Goal: Check status

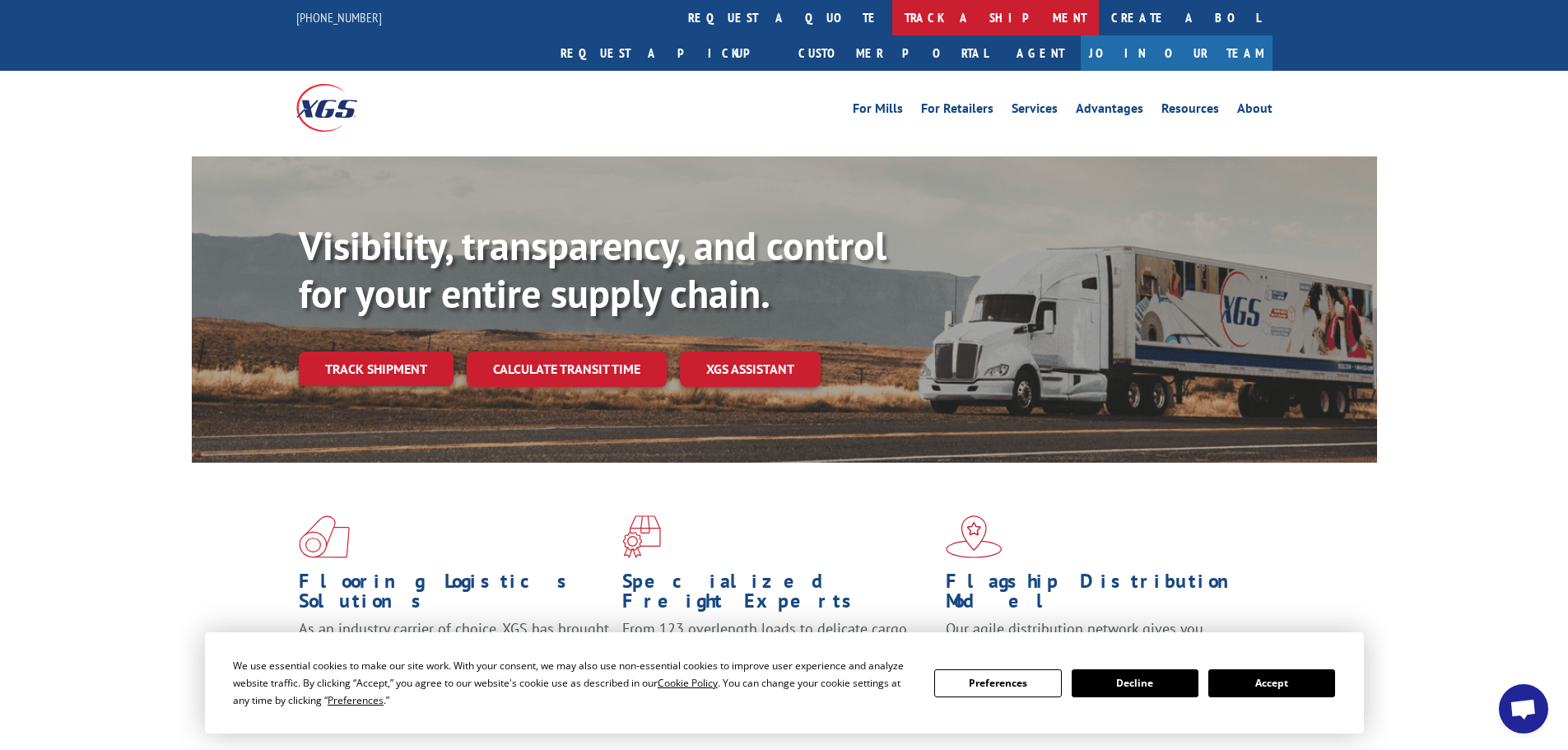
click at [892, 14] on link "track a shipment" at bounding box center [995, 18] width 207 height 36
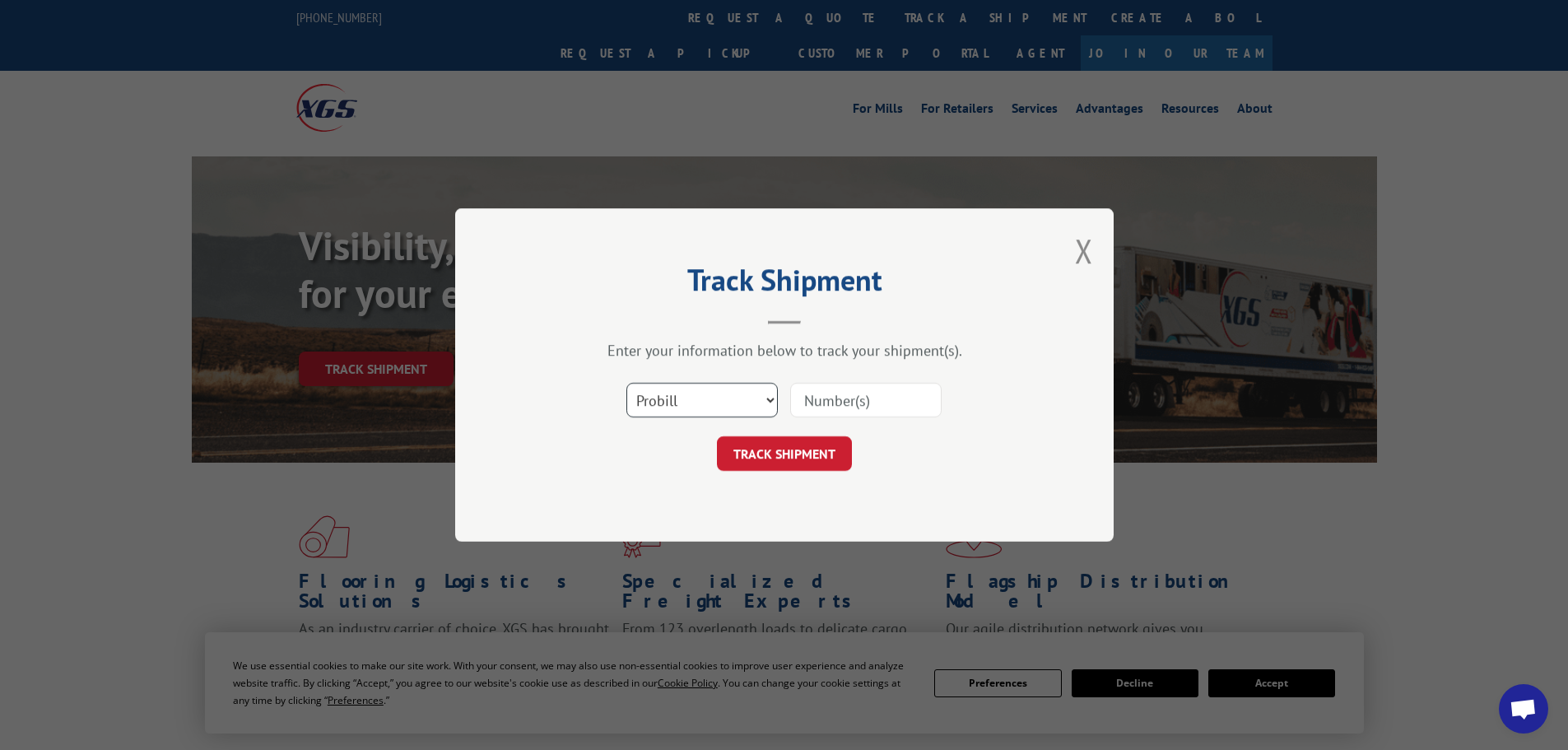
click at [696, 406] on select "Select category... Probill BOL PO" at bounding box center [701, 400] width 151 height 35
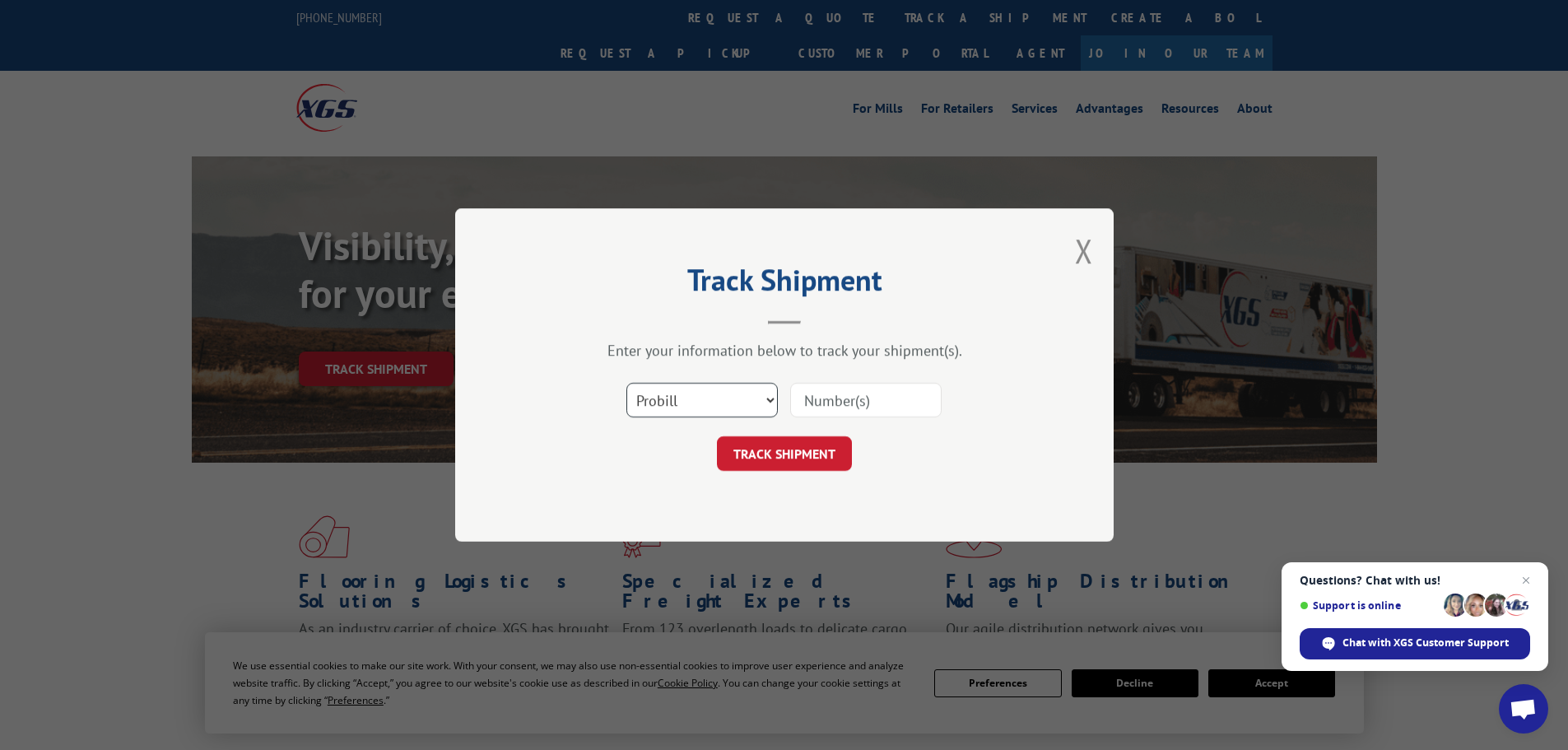
select select "po"
click at [626, 383] on select "Select category... Probill BOL PO" at bounding box center [701, 400] width 151 height 35
click at [833, 394] on input at bounding box center [865, 400] width 151 height 35
paste input "20542017"
type input "20542017"
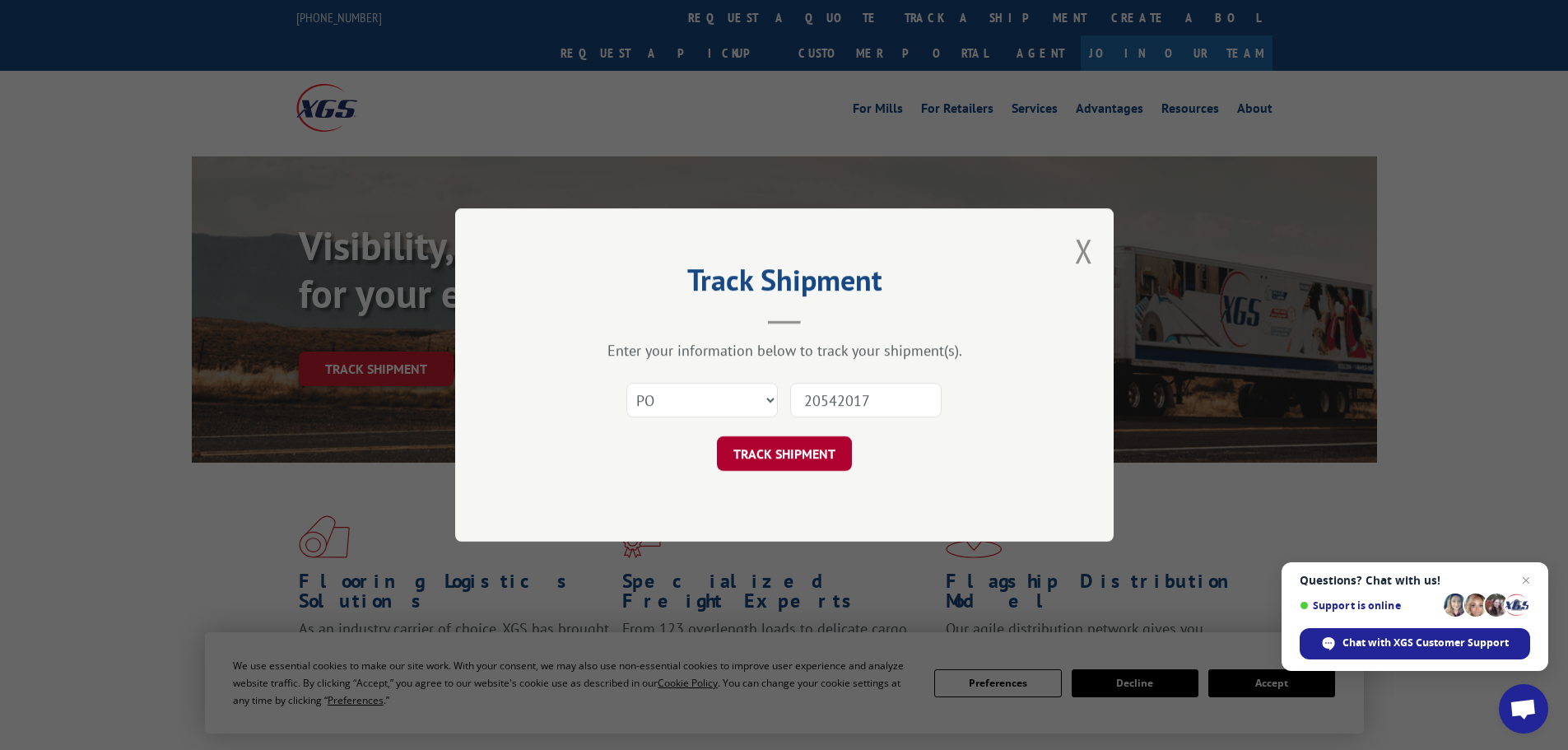
click at [789, 455] on button "TRACK SHIPMENT" at bounding box center [784, 454] width 135 height 35
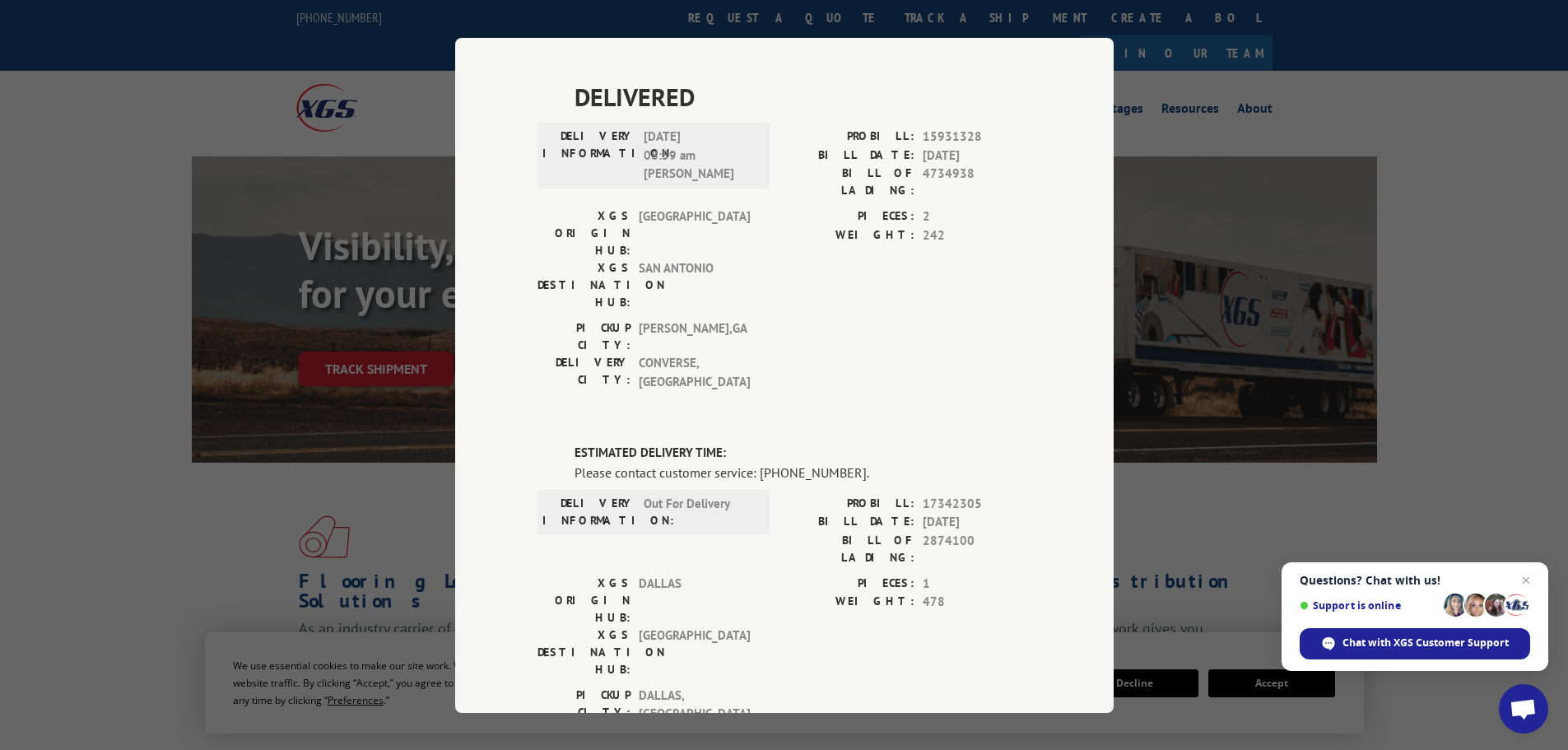
scroll to position [494, 0]
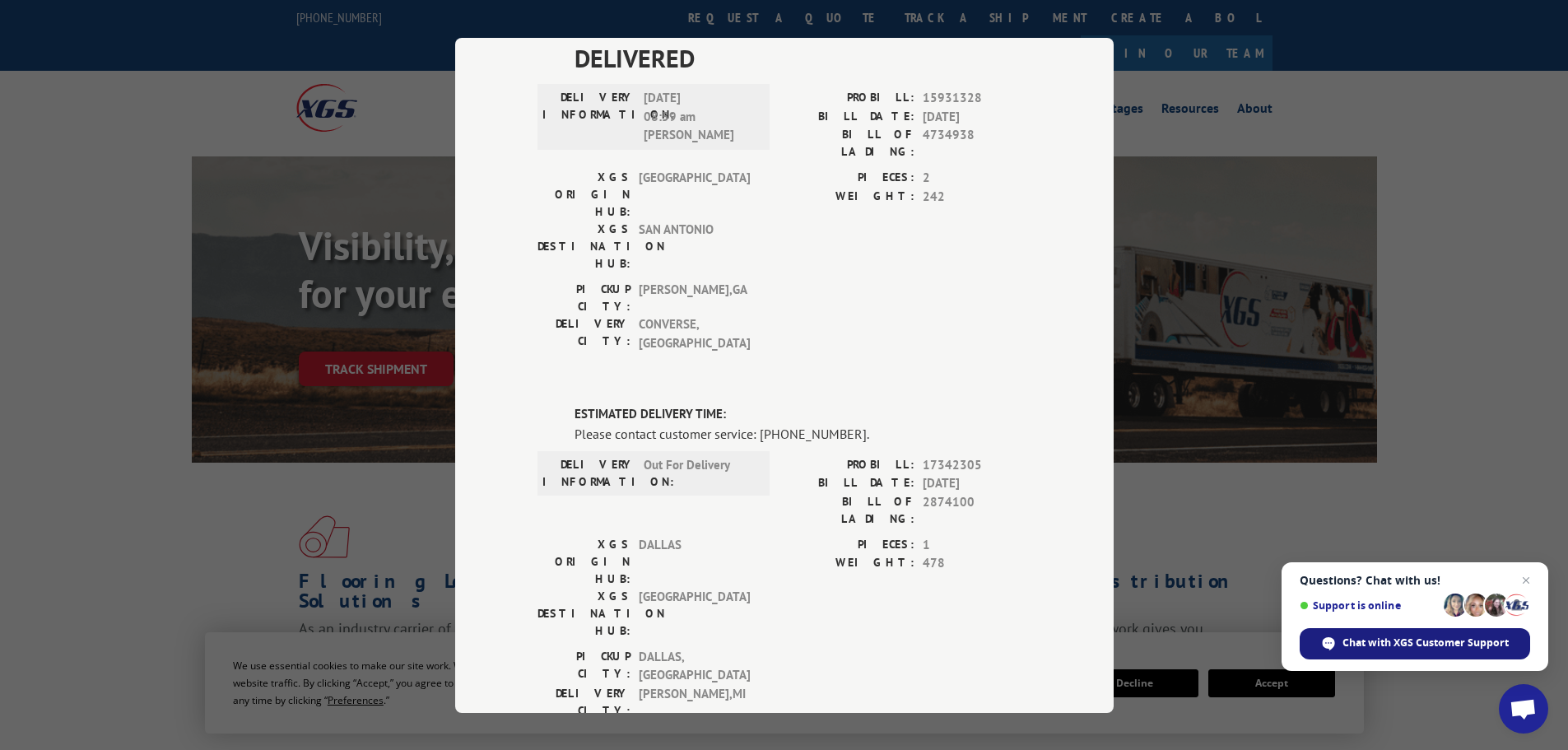
click at [1388, 635] on div "Chat with XGS Customer Support" at bounding box center [1415, 643] width 231 height 31
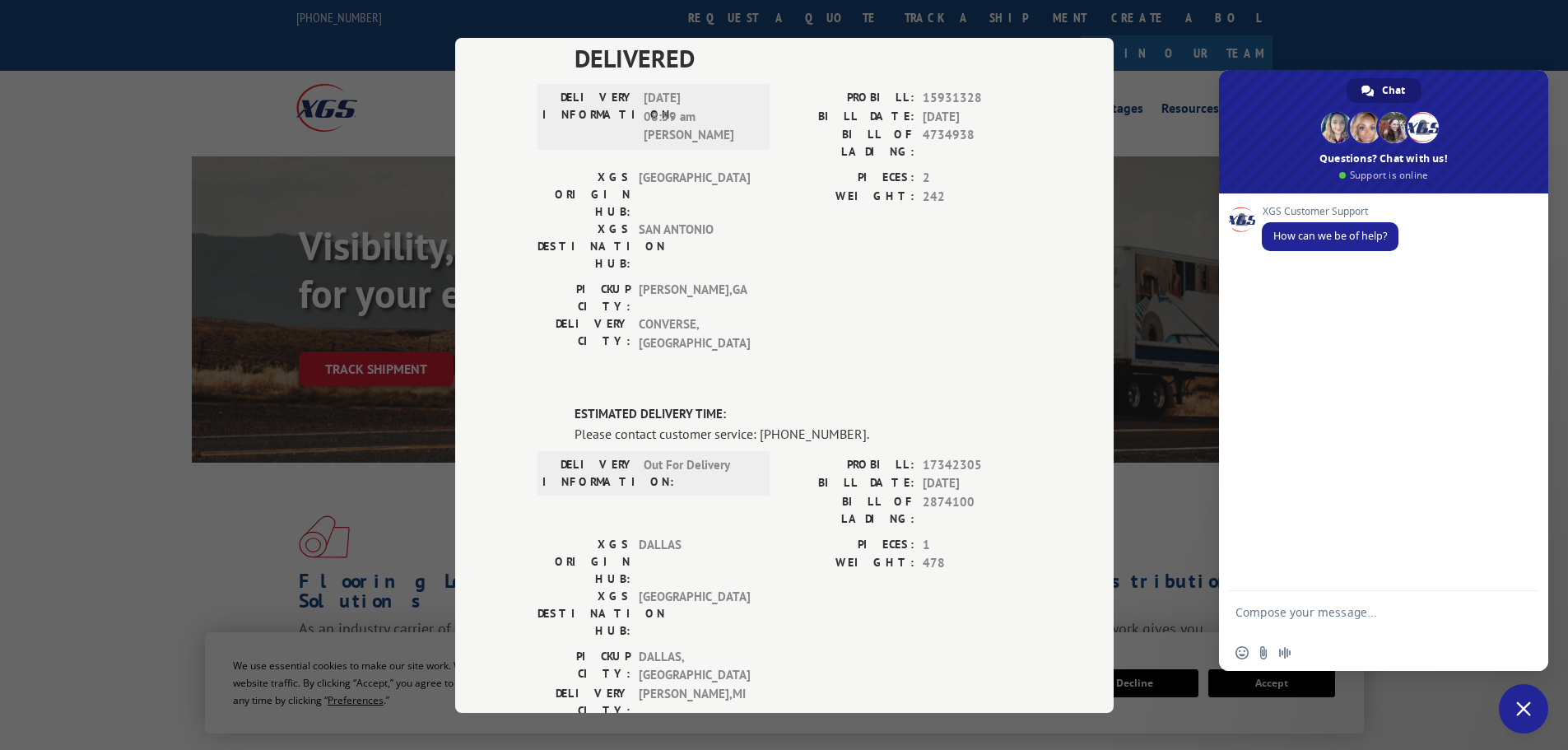
click at [1293, 612] on textarea "Compose your message..." at bounding box center [1365, 619] width 260 height 30
type textarea "Hello, can you please provide an ETA of PO 20542017?"
click at [1524, 613] on span "Send" at bounding box center [1520, 612] width 13 height 13
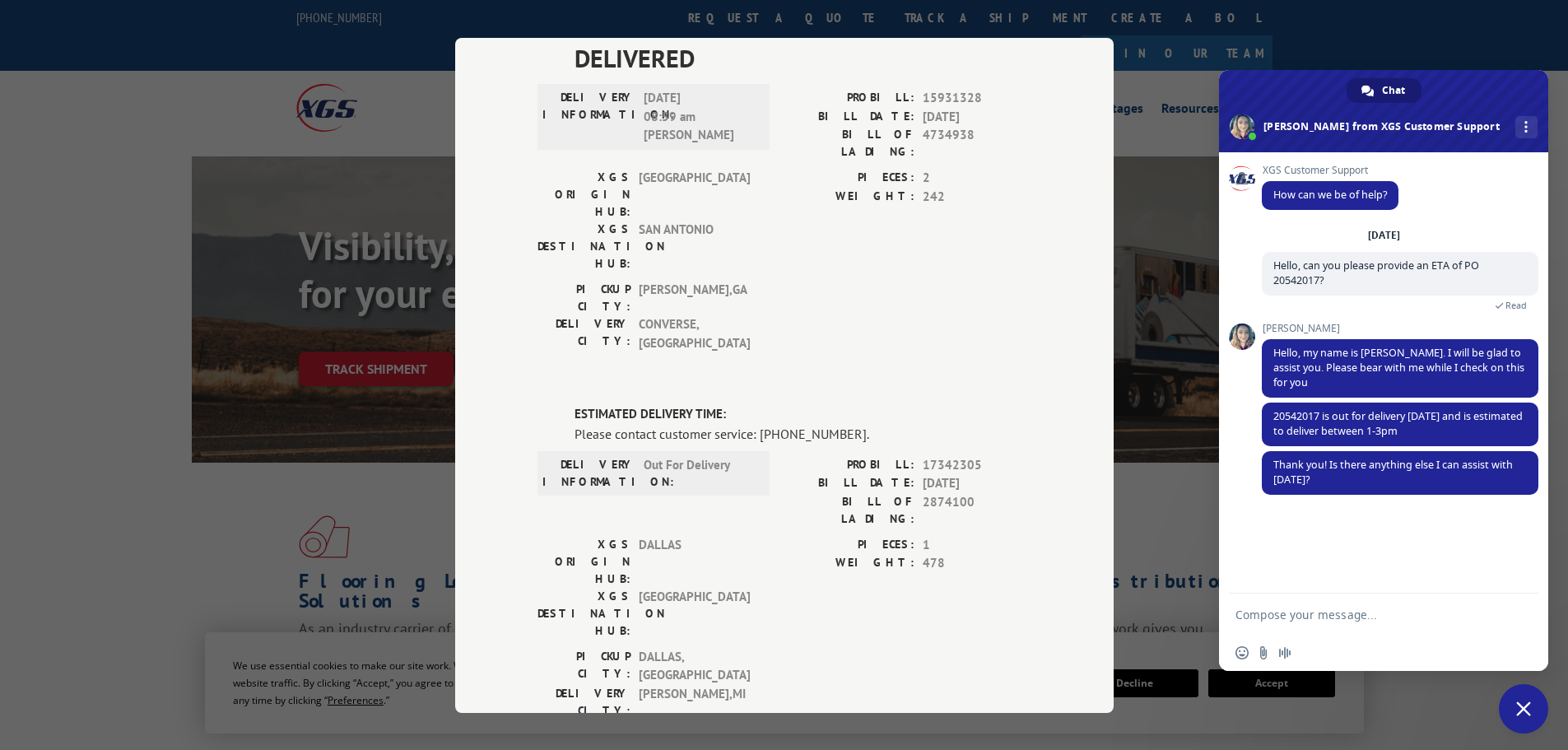
click at [1334, 601] on form at bounding box center [1365, 616] width 260 height 45
click at [1335, 606] on form at bounding box center [1365, 616] width 260 height 45
click at [1312, 604] on form at bounding box center [1365, 616] width 260 height 45
click at [1307, 614] on textarea "Compose your message..." at bounding box center [1365, 615] width 260 height 15
type textarea "No, that is all I needed. Thank you!"
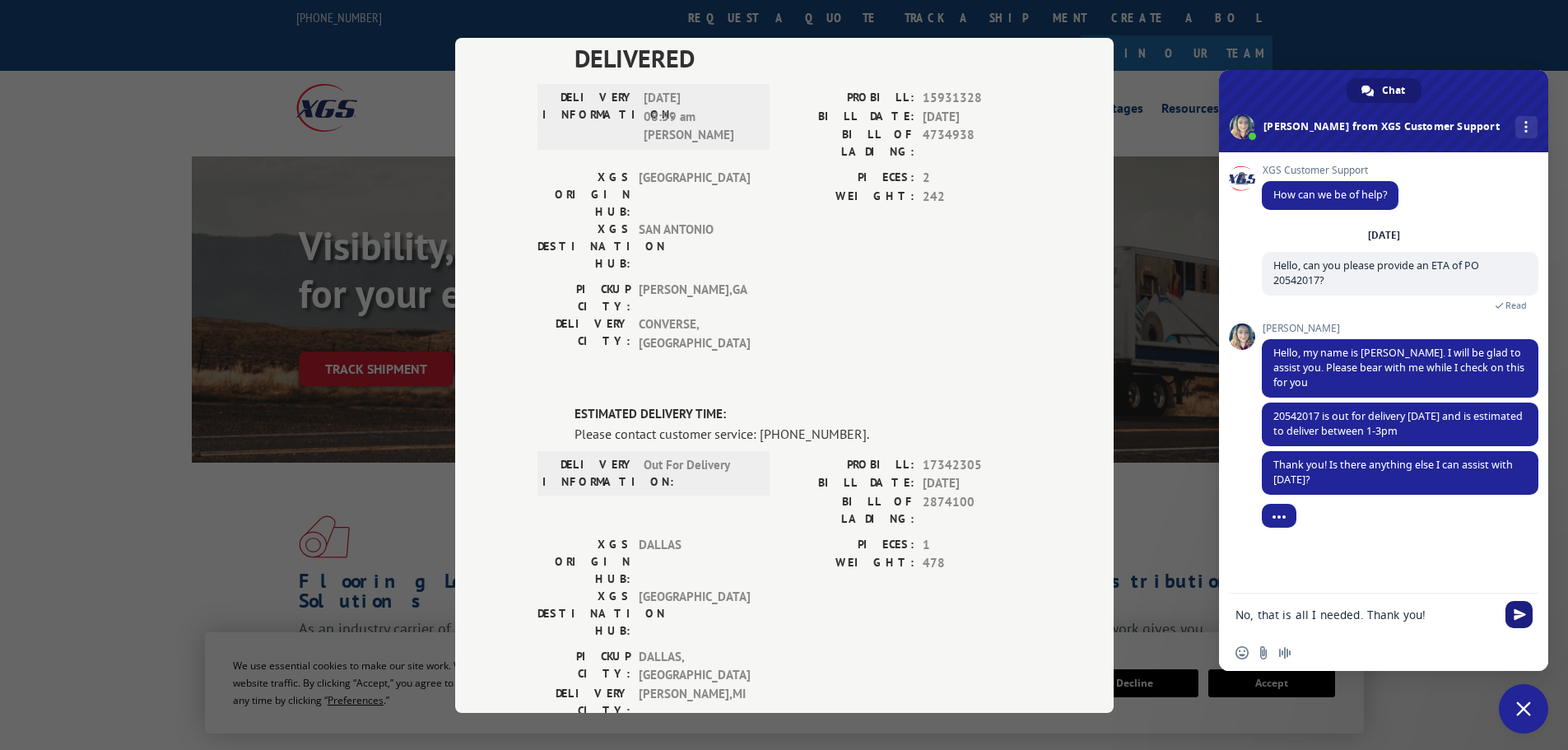
click at [1521, 617] on span "Send" at bounding box center [1520, 615] width 13 height 13
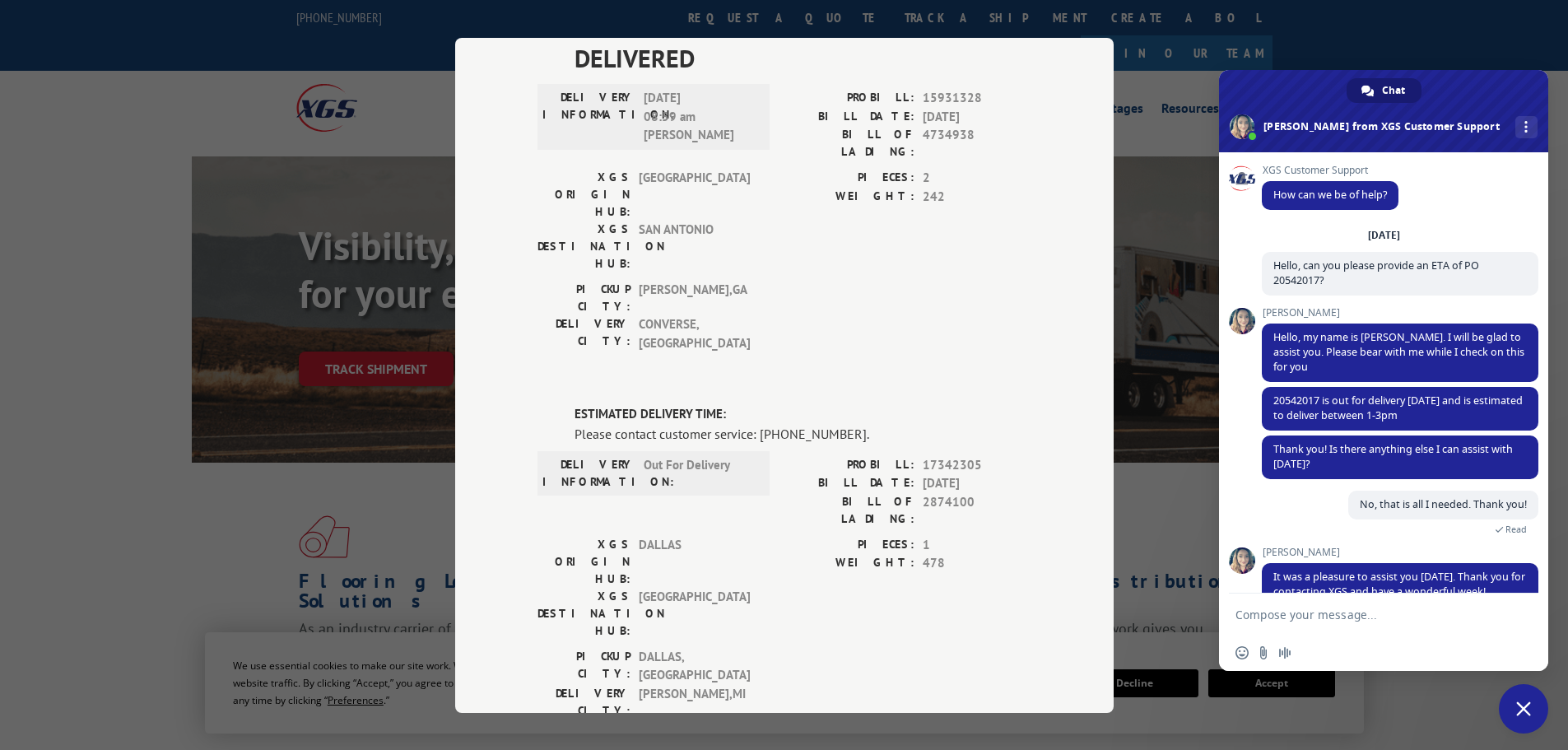
scroll to position [77, 0]
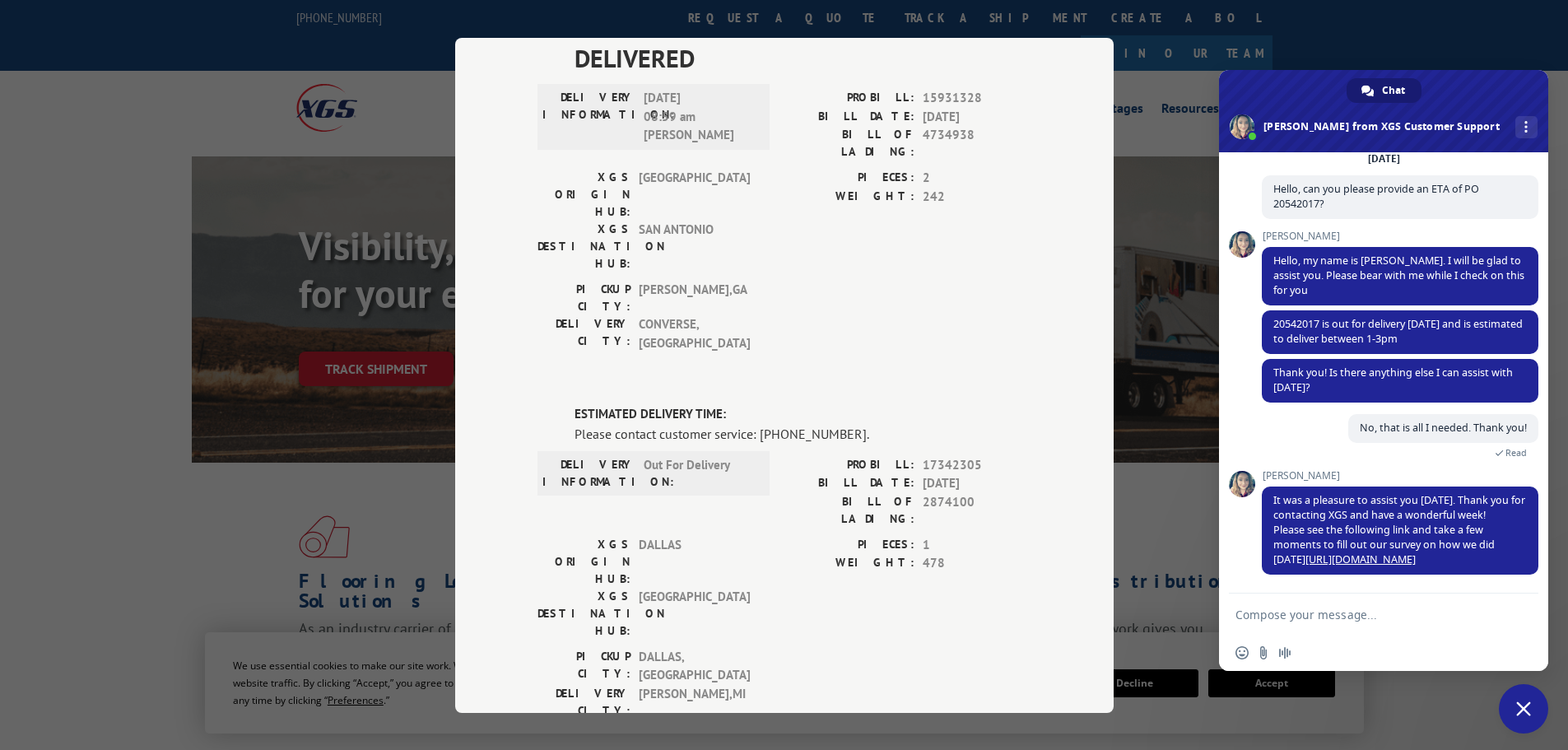
click at [1518, 703] on span "Close chat" at bounding box center [1523, 709] width 15 height 15
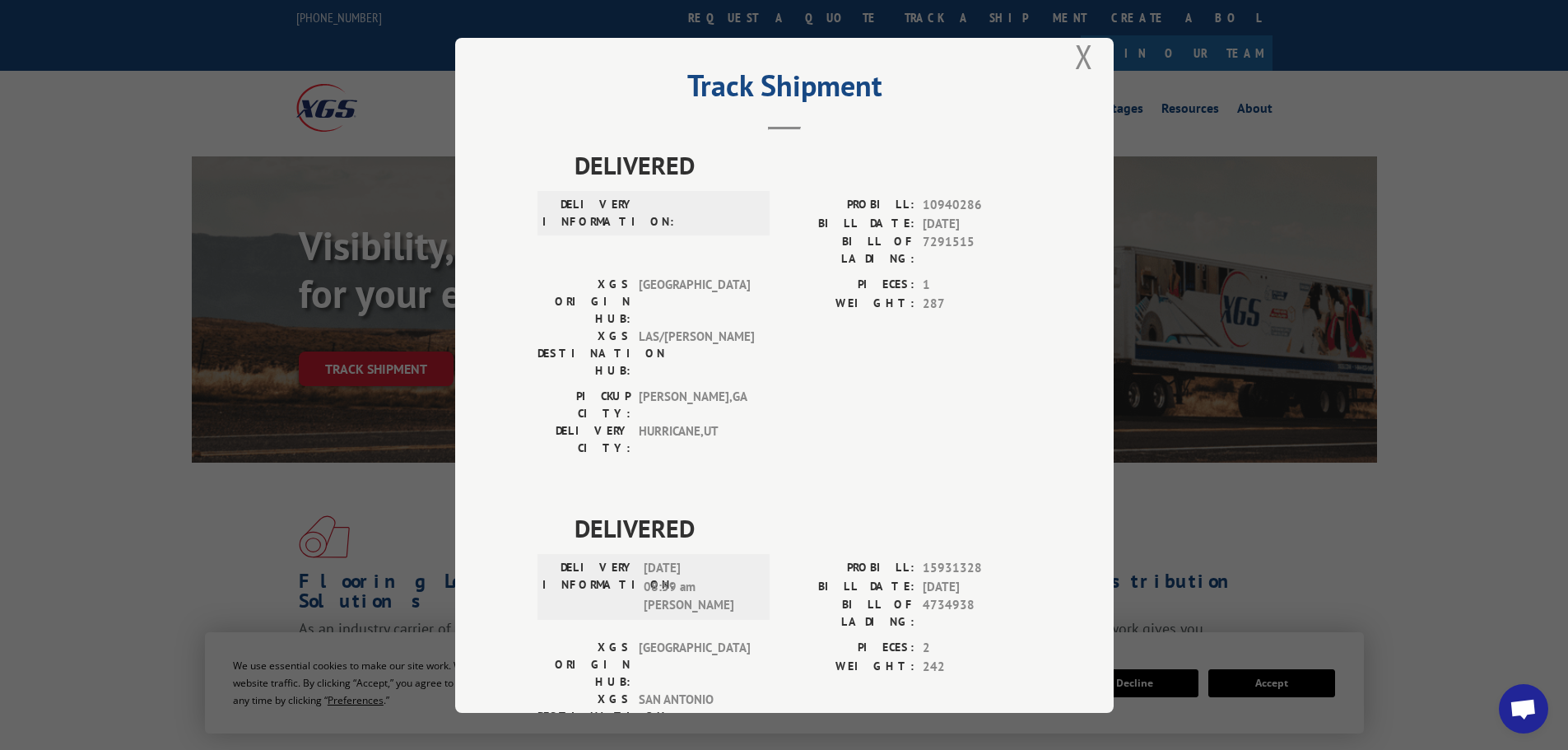
scroll to position [0, 0]
